Goal: Task Accomplishment & Management: Complete application form

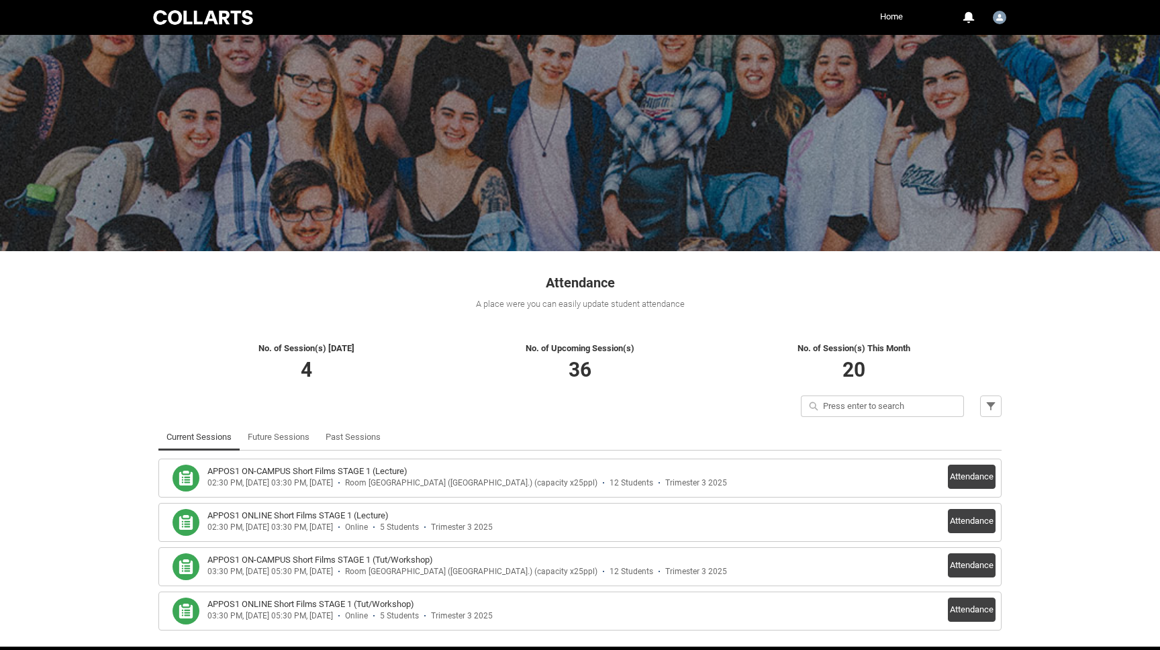
scroll to position [51, 0]
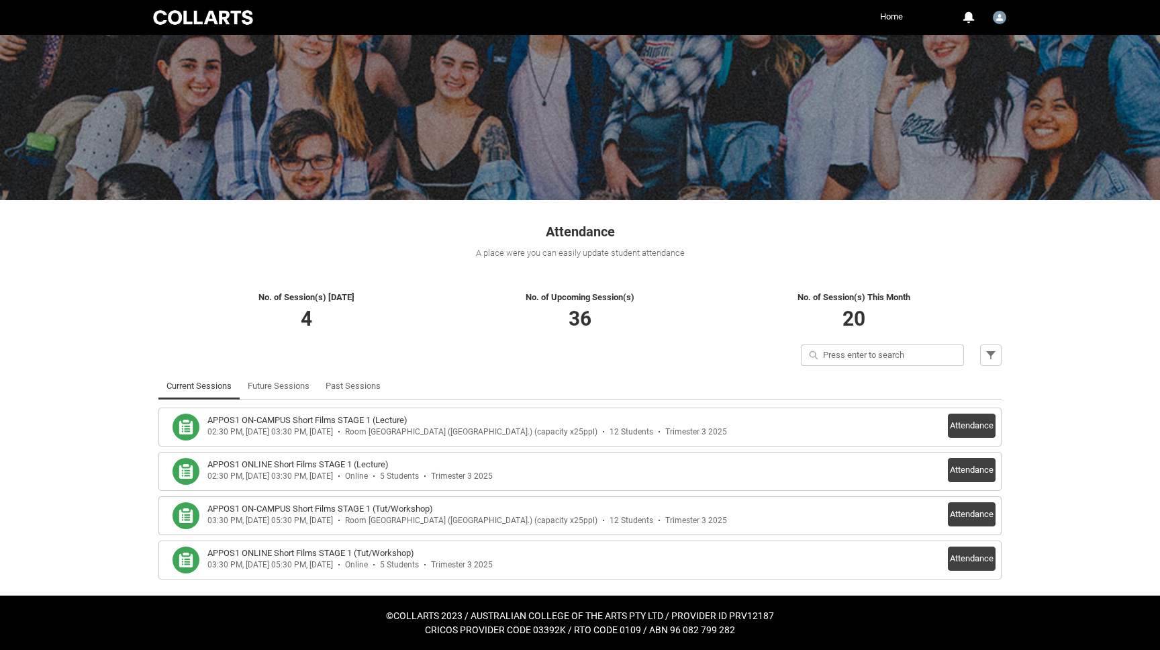
click at [1089, 345] on div "Skip to Main Content Collarts Education Community Home More 0 Notifications Pro…" at bounding box center [580, 299] width 1160 height 701
click at [989, 421] on button "Attendance" at bounding box center [972, 425] width 48 height 24
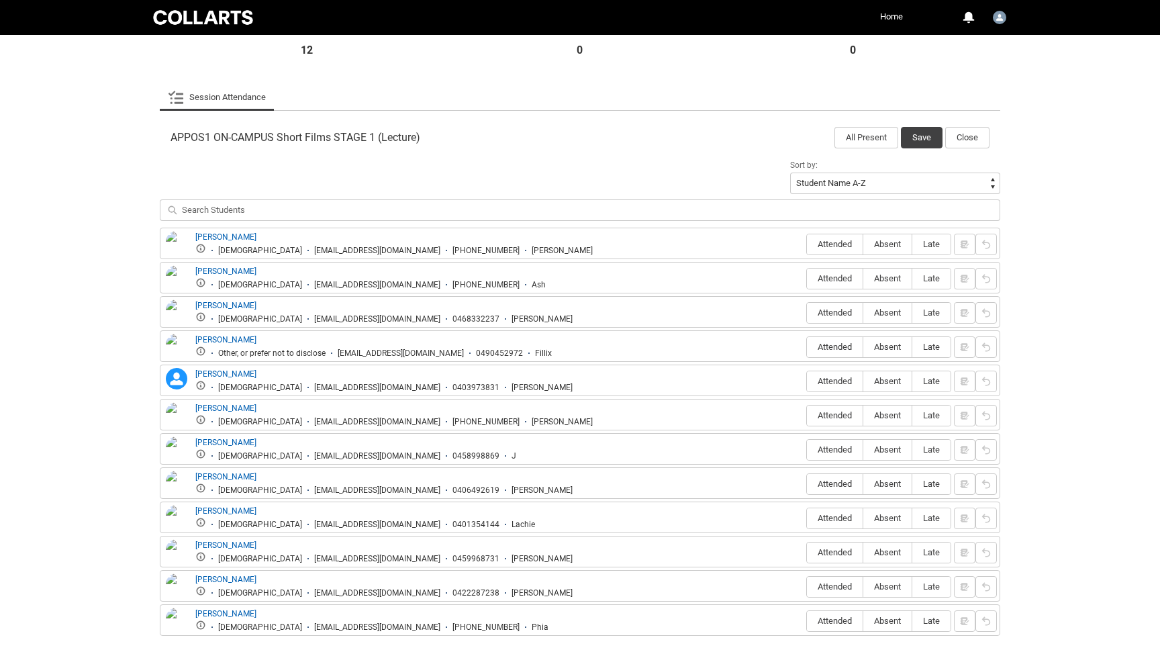
scroll to position [421, 0]
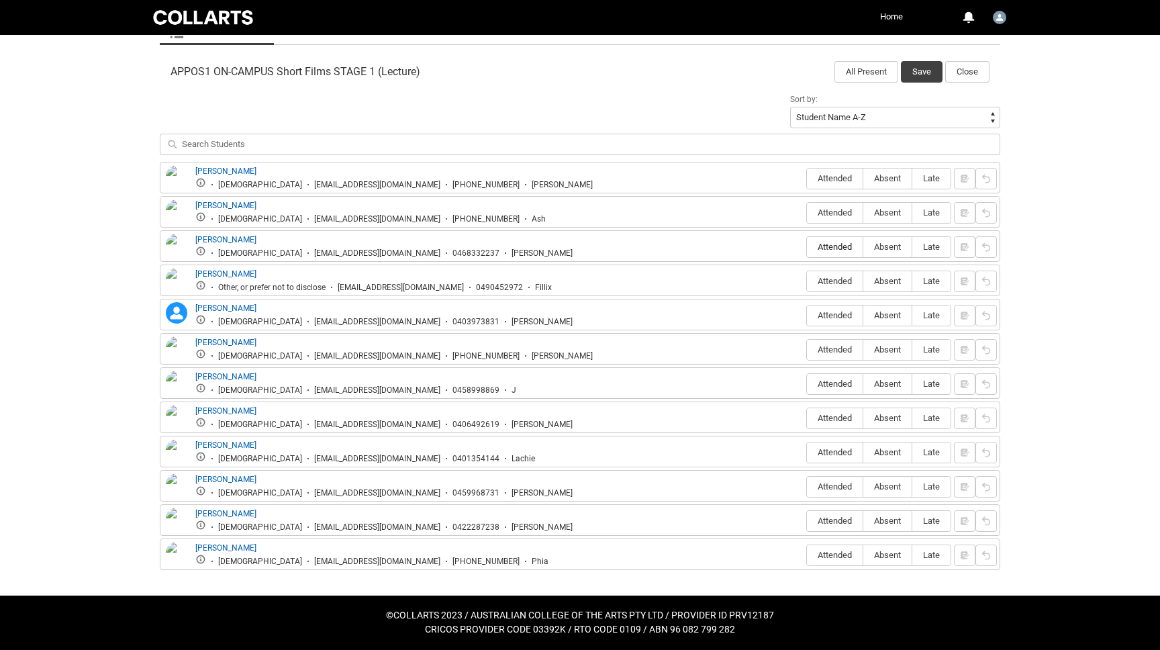
click at [824, 246] on span "Attended" at bounding box center [835, 247] width 56 height 10
click at [807, 246] on input "Attended" at bounding box center [806, 246] width 1 height 1
type lightning-radio-group "Attended"
radio input "true"
click at [821, 381] on span "Attended" at bounding box center [835, 384] width 56 height 10
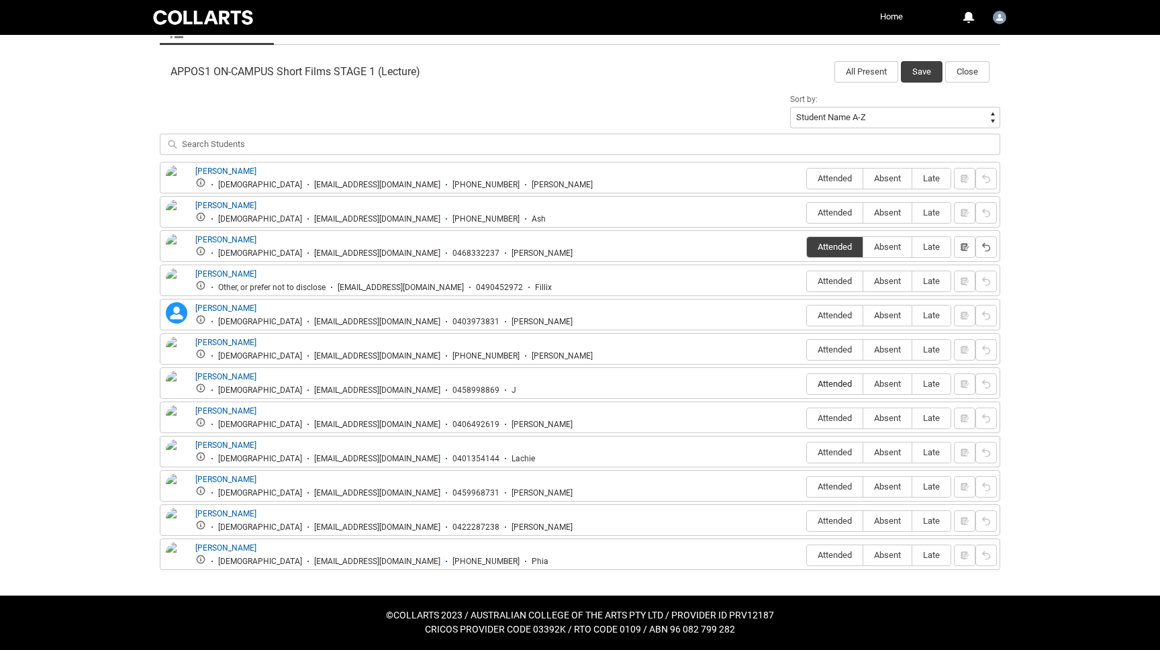
click at [807, 383] on input "Attended" at bounding box center [806, 383] width 1 height 1
type lightning-radio-group "Attended"
radio input "true"
click at [832, 521] on span "Attended" at bounding box center [835, 520] width 56 height 10
click at [807, 521] on input "Attended" at bounding box center [806, 520] width 1 height 1
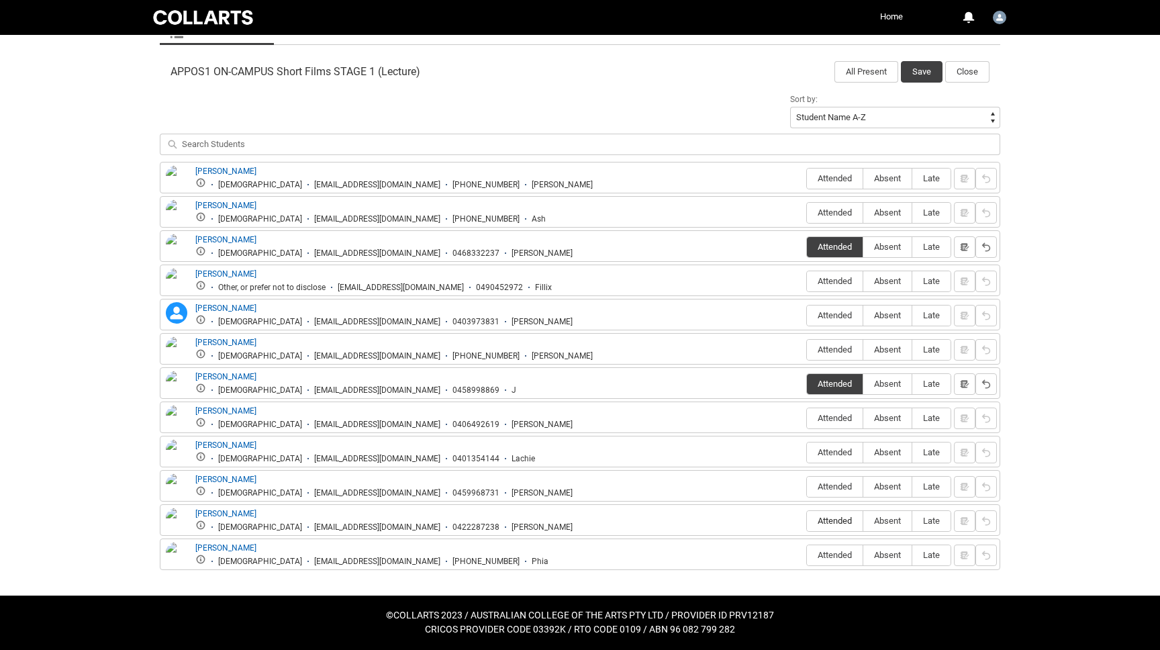
type lightning-radio-group "Attended"
radio input "true"
click at [928, 75] on button "Save" at bounding box center [922, 71] width 42 height 21
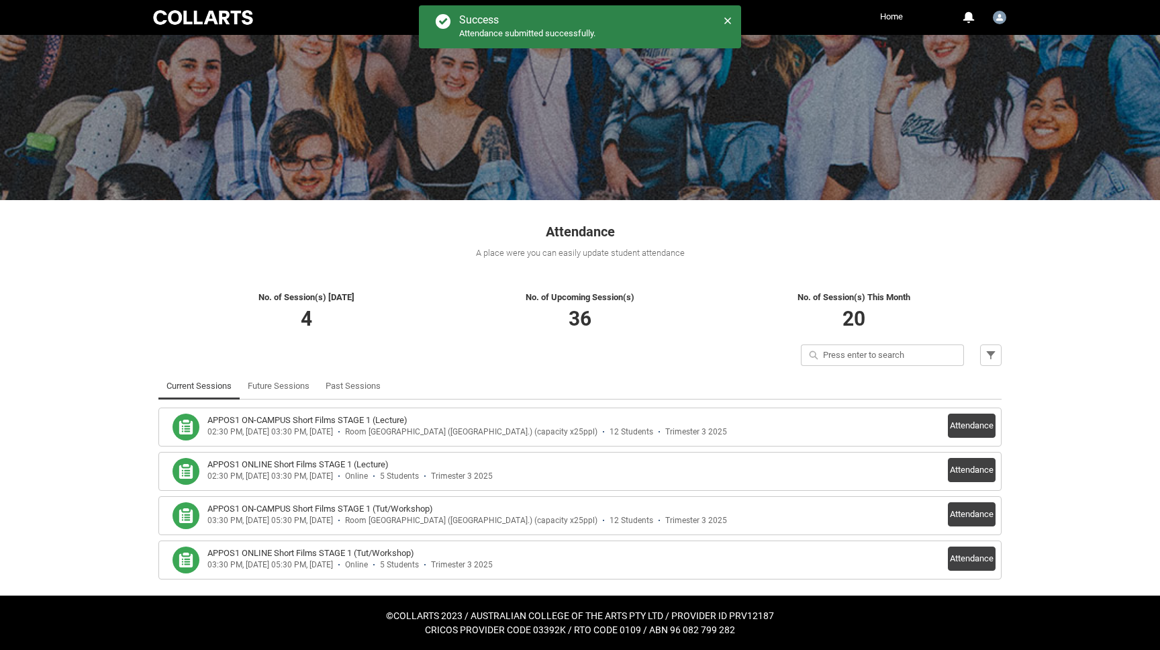
scroll to position [51, 0]
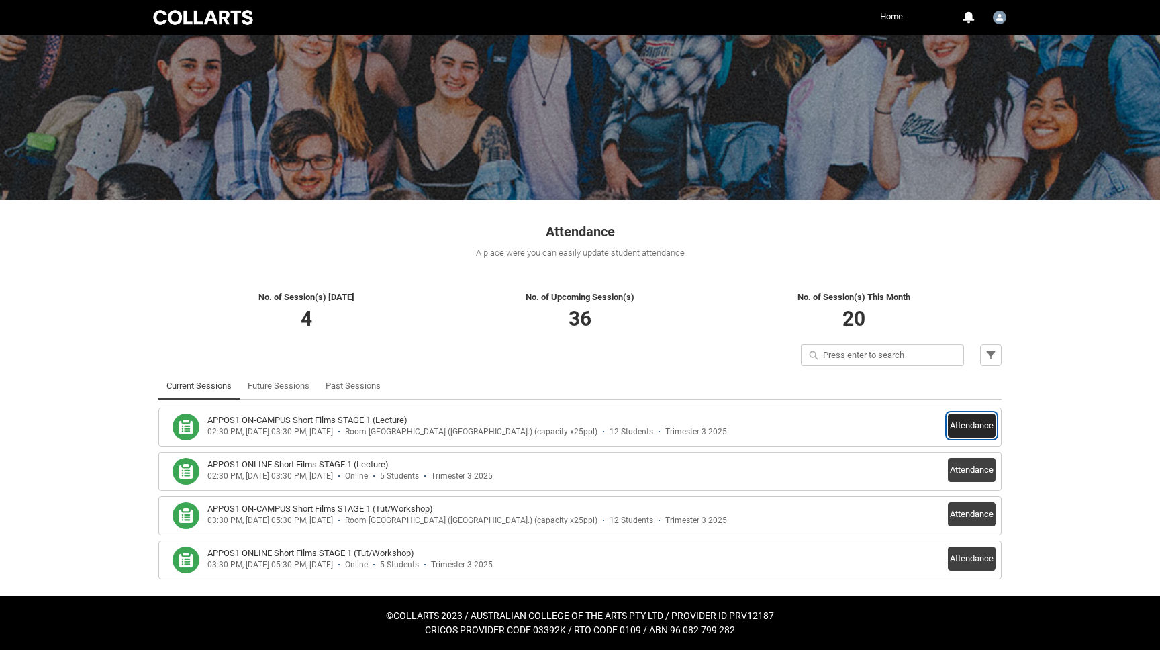
click at [961, 426] on button "Attendance" at bounding box center [972, 425] width 48 height 24
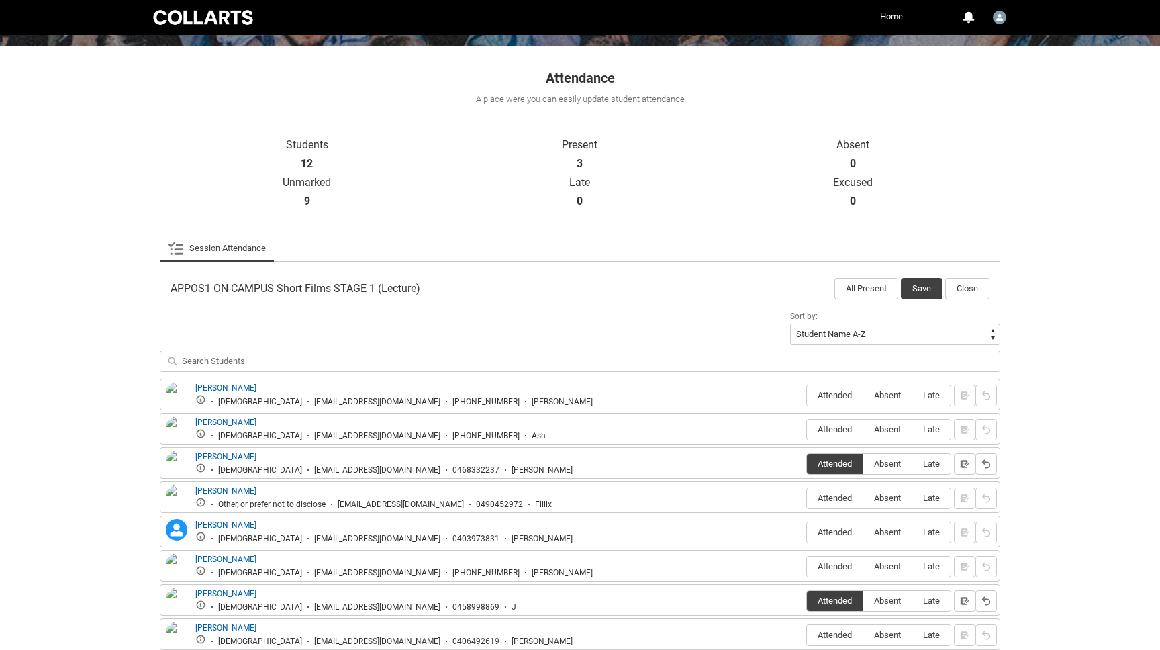
scroll to position [421, 0]
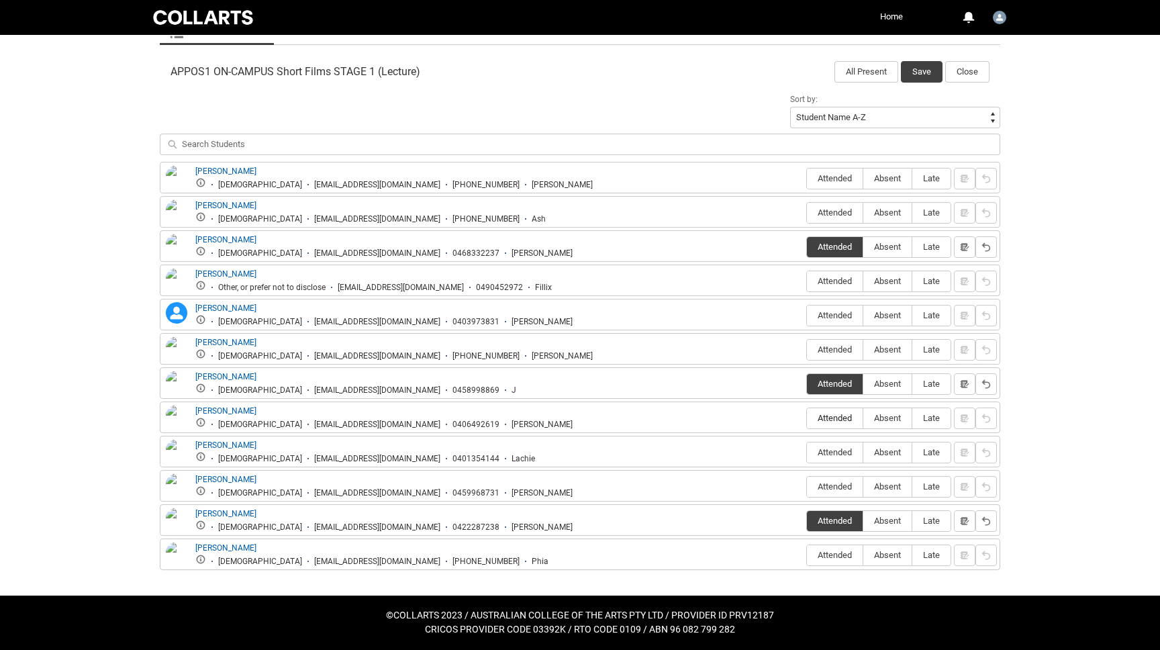
click at [827, 421] on span "Attended" at bounding box center [835, 418] width 56 height 10
click at [807, 418] on input "Attended" at bounding box center [806, 417] width 1 height 1
type lightning-radio-group "Attended"
radio input "true"
click at [929, 65] on button "Save" at bounding box center [922, 71] width 42 height 21
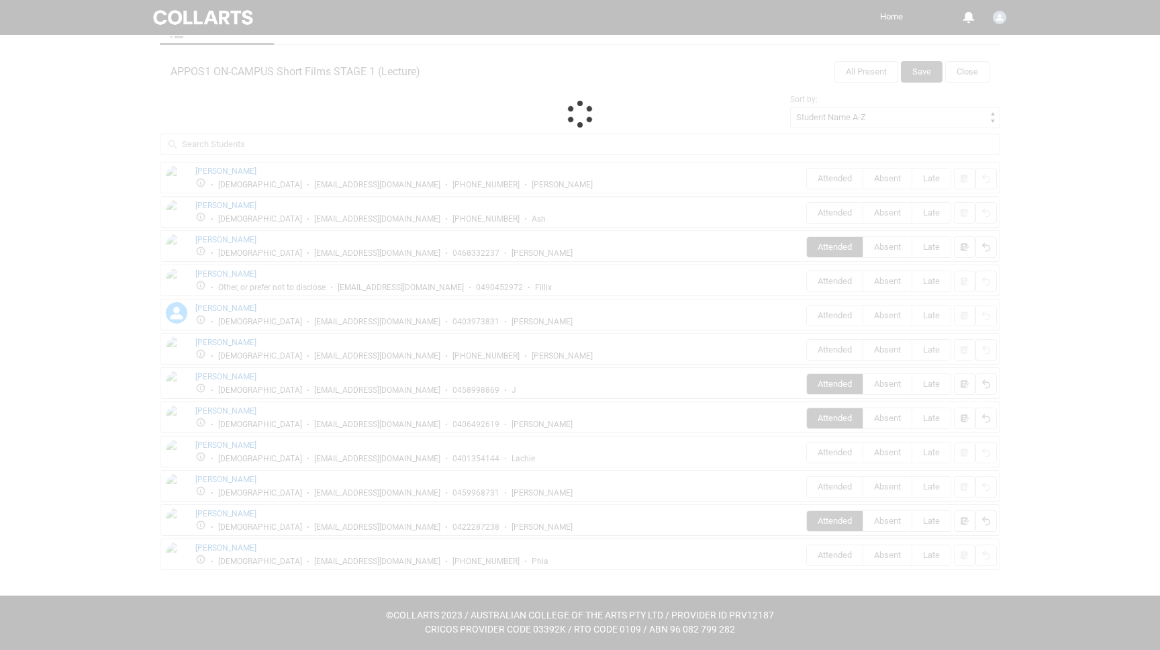
scroll to position [51, 0]
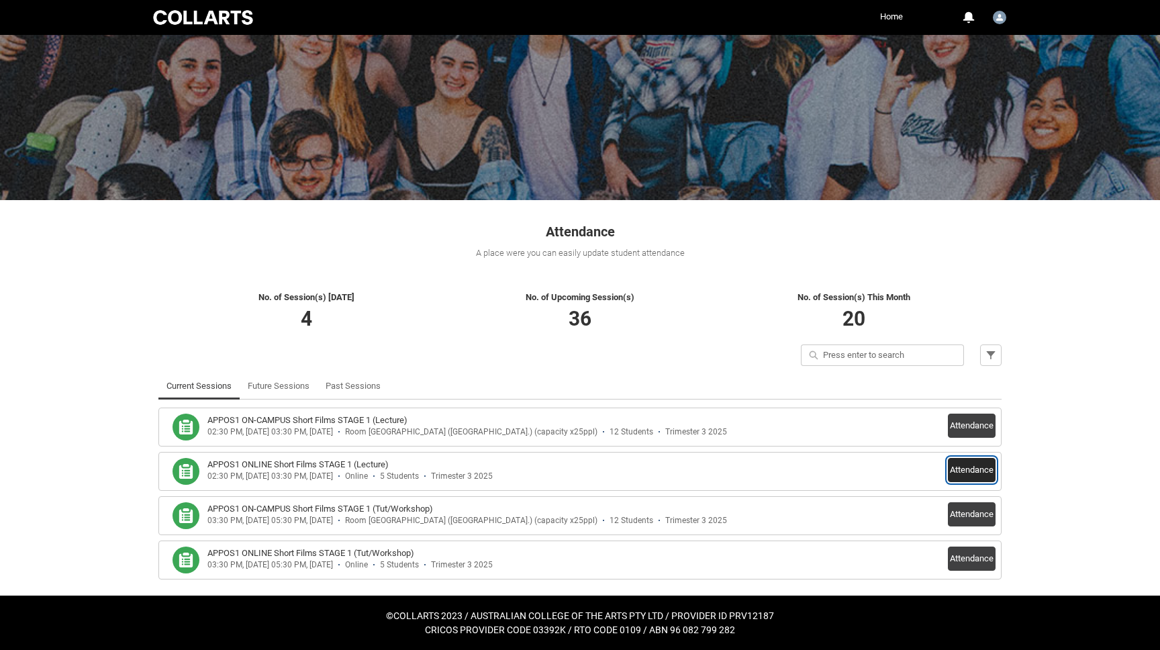
click at [958, 467] on button "Attendance" at bounding box center [972, 470] width 48 height 24
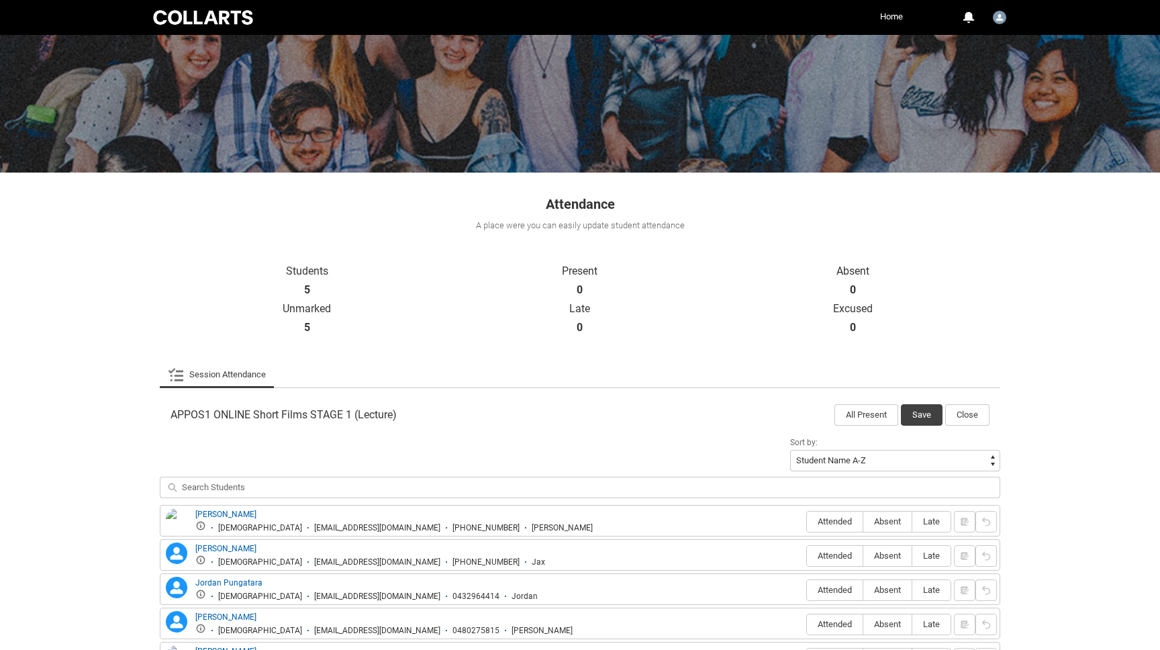
scroll to position [182, 0]
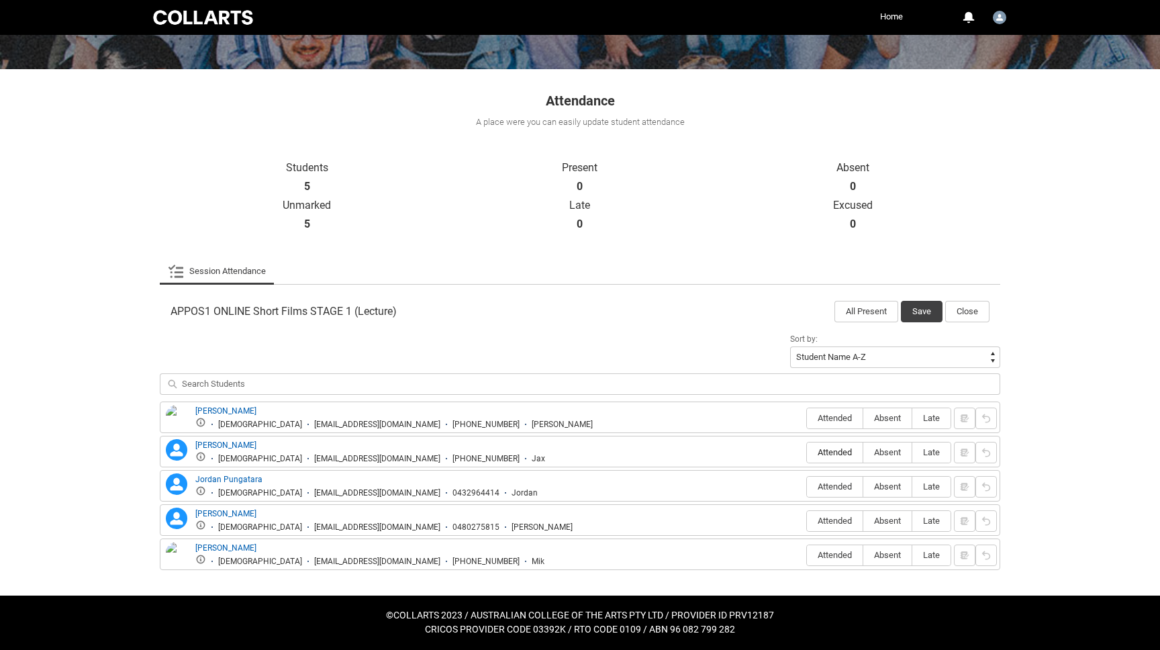
click at [821, 450] on span "Attended" at bounding box center [835, 452] width 56 height 10
click at [807, 452] on input "Attended" at bounding box center [806, 452] width 1 height 1
type lightning-radio-group "Attended"
radio input "true"
click at [929, 310] on button "Save" at bounding box center [922, 311] width 42 height 21
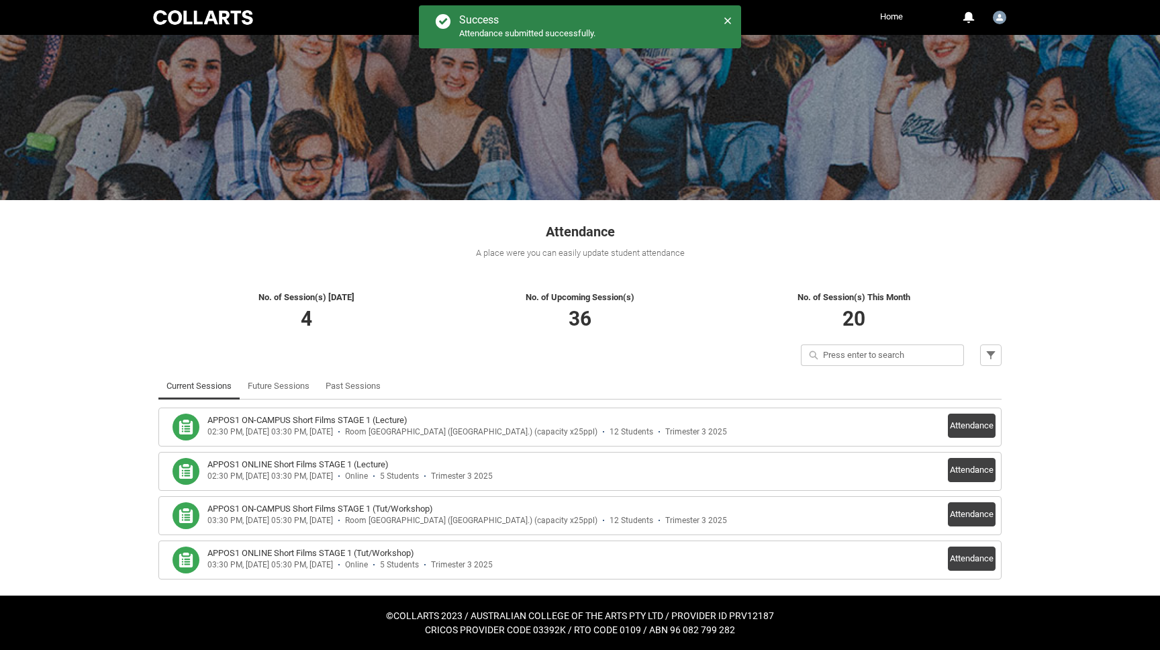
scroll to position [51, 0]
